Goal: Check status

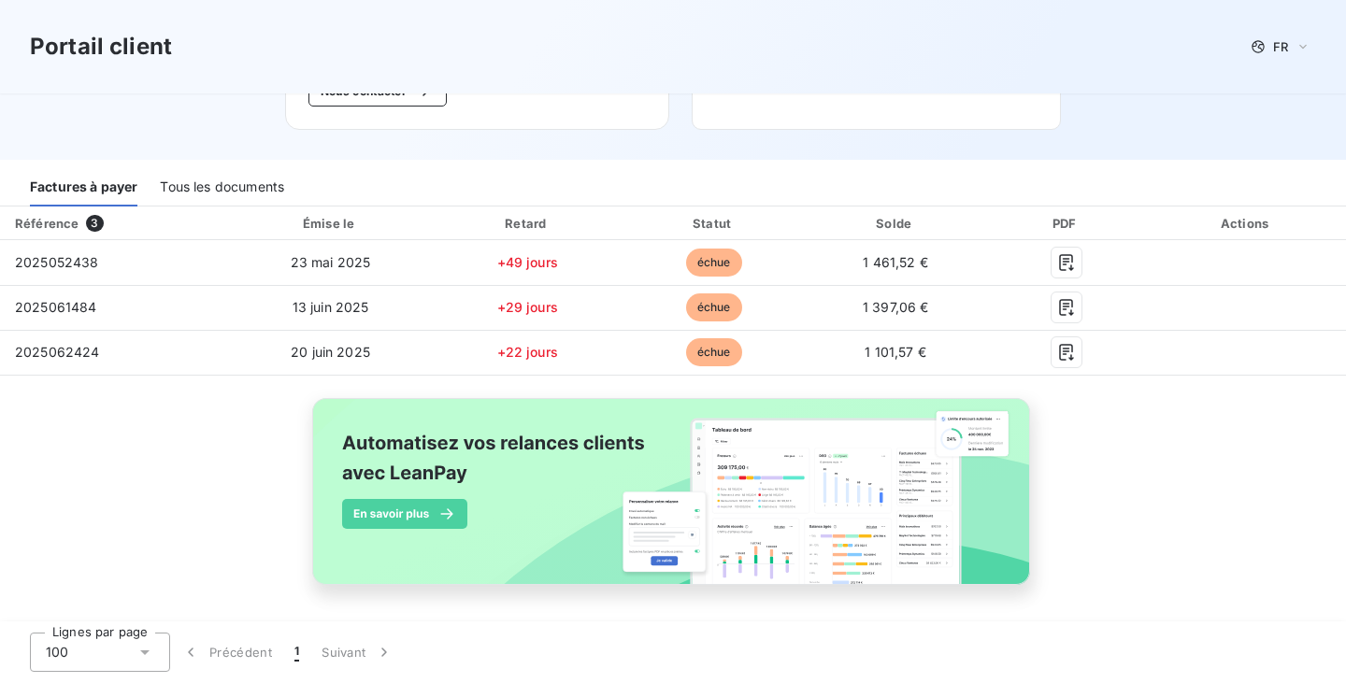
scroll to position [258, 0]
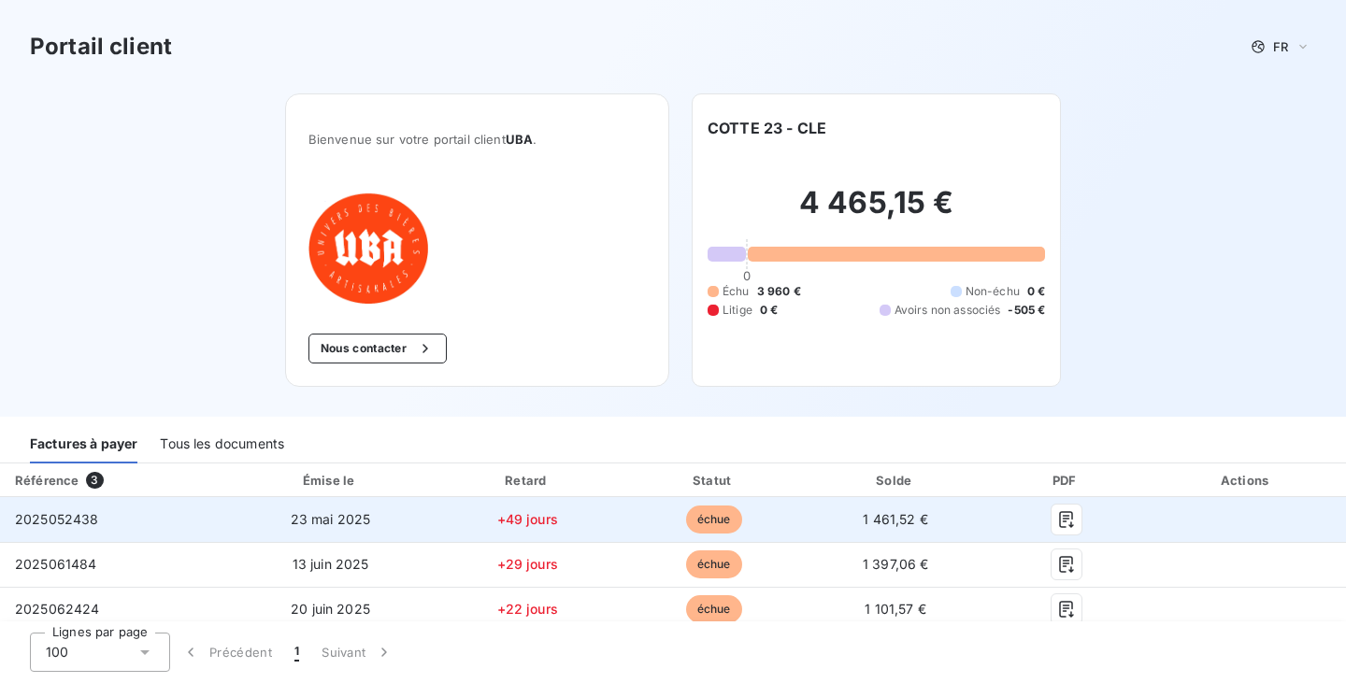
click at [67, 521] on span "2025052438" at bounding box center [57, 519] width 84 height 16
click at [1051, 534] on button "button" at bounding box center [1066, 520] width 30 height 30
drag, startPoint x: 835, startPoint y: 524, endPoint x: 902, endPoint y: 530, distance: 66.6
click at [902, 530] on td "1 461,52 €" at bounding box center [895, 519] width 179 height 45
copy span "1 461,52"
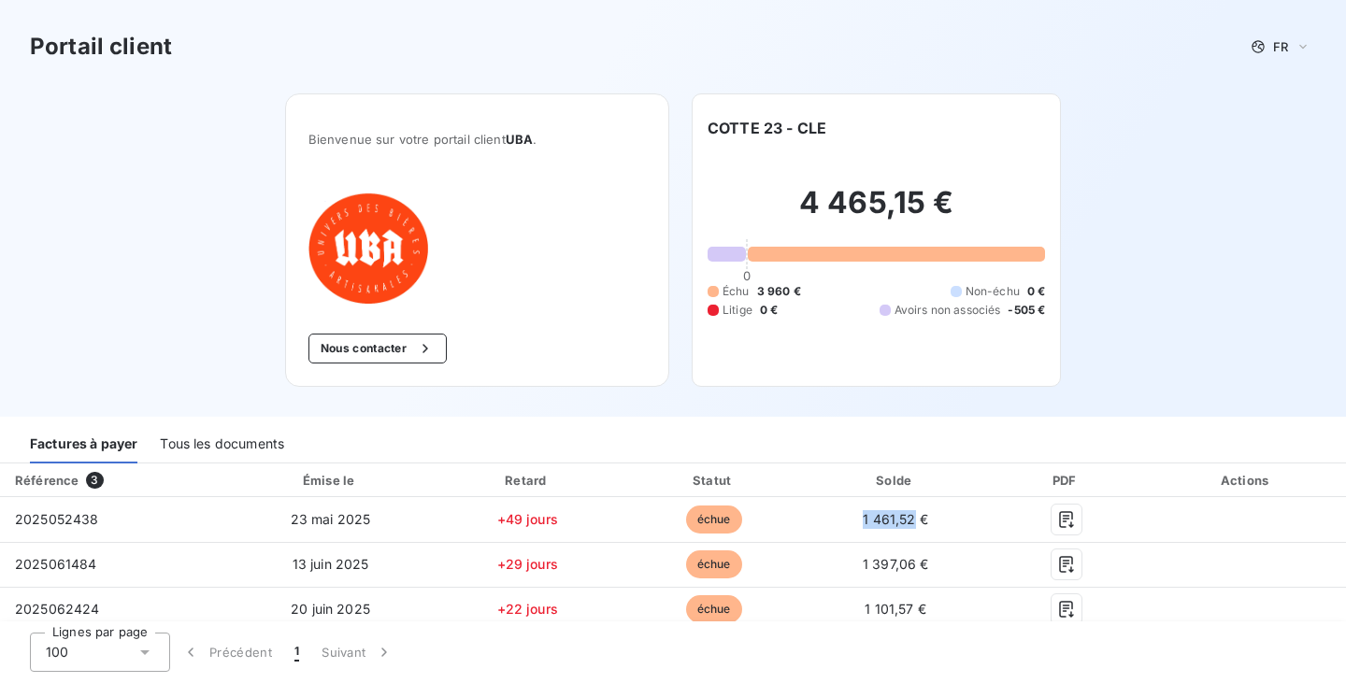
copy span "1 461,52"
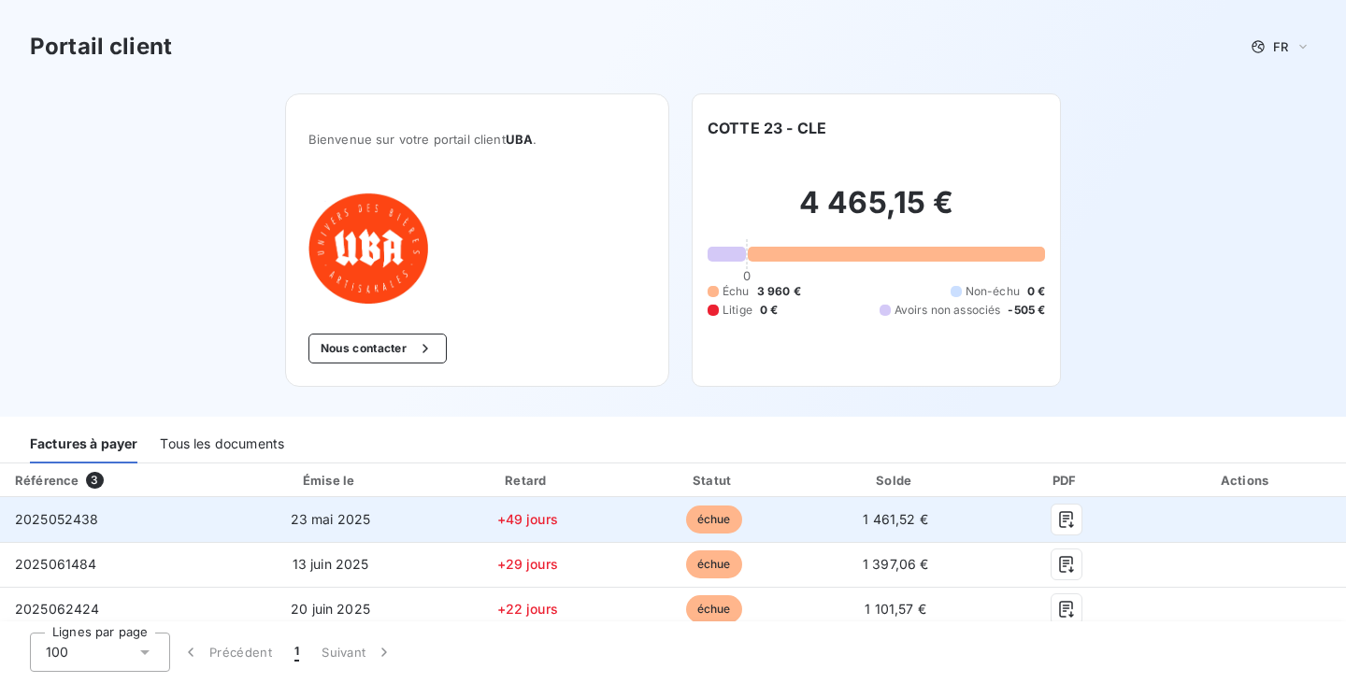
click at [87, 521] on span "2025052438" at bounding box center [57, 519] width 84 height 16
copy span "2025052438"
